Goal: Transaction & Acquisition: Subscribe to service/newsletter

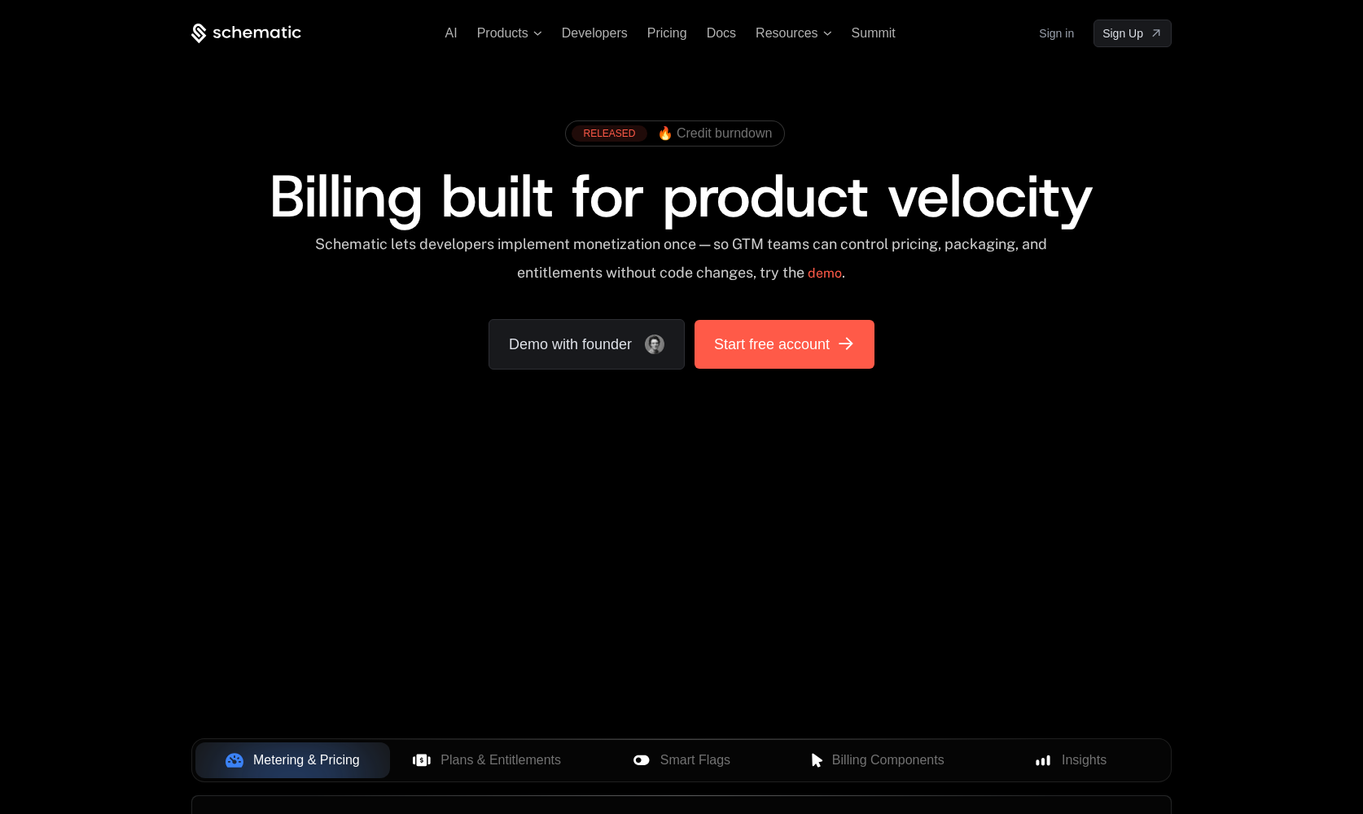
click at [814, 340] on span "Start free account" at bounding box center [772, 344] width 116 height 23
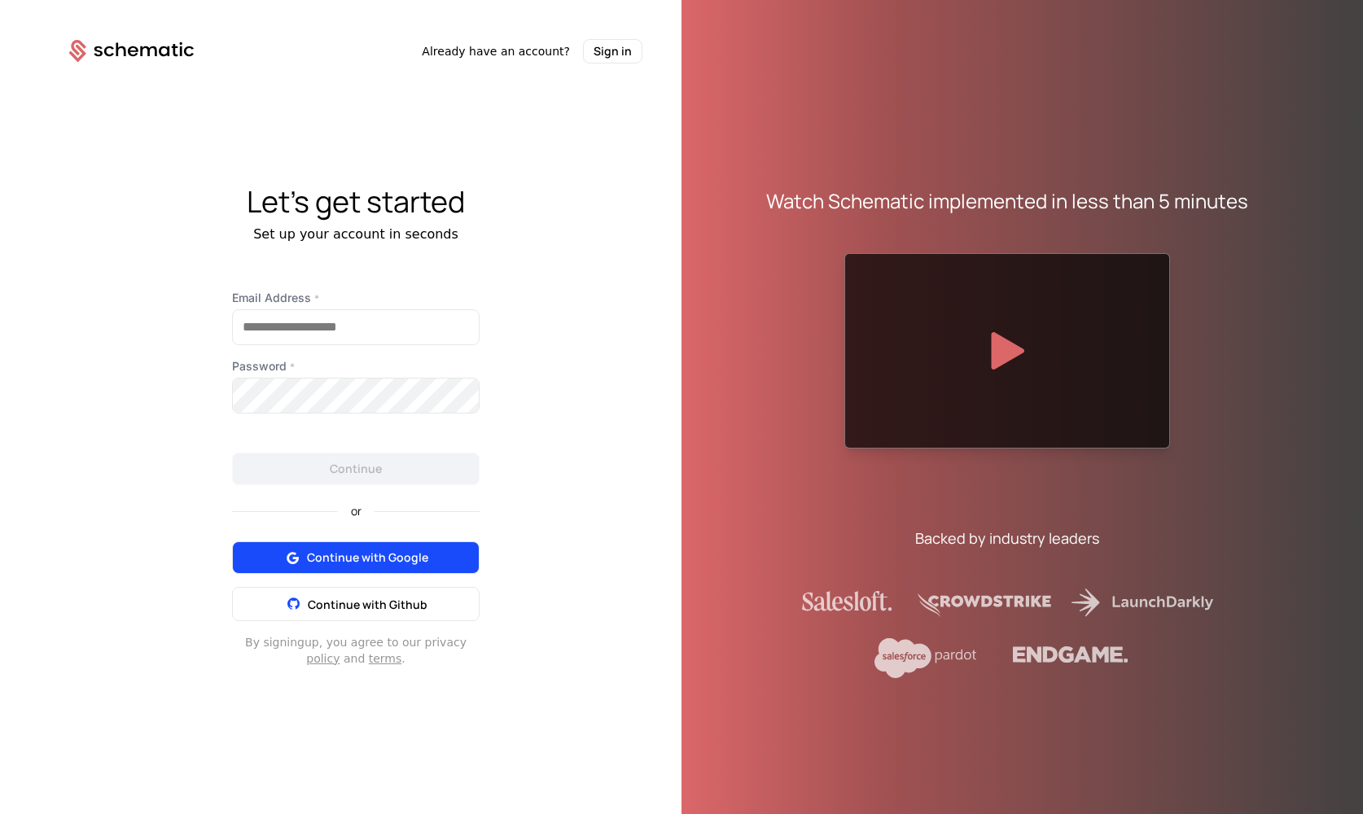
click at [366, 550] on span "Continue with Google" at bounding box center [367, 558] width 121 height 16
